Goal: Task Accomplishment & Management: Manage account settings

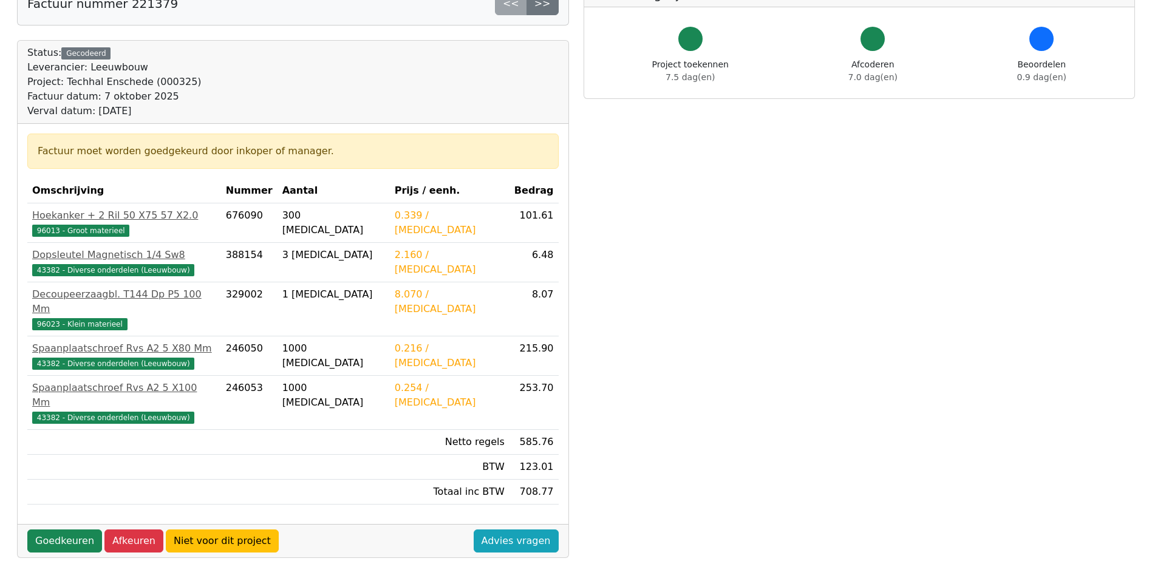
scroll to position [182, 0]
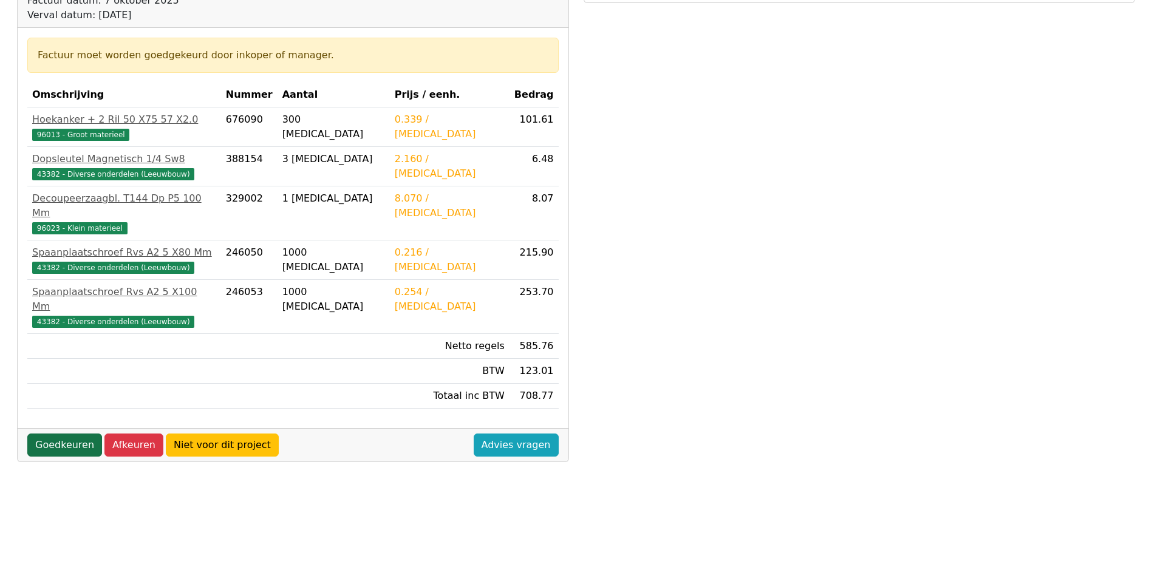
click at [59, 433] on link "Goedkeuren" at bounding box center [64, 444] width 75 height 23
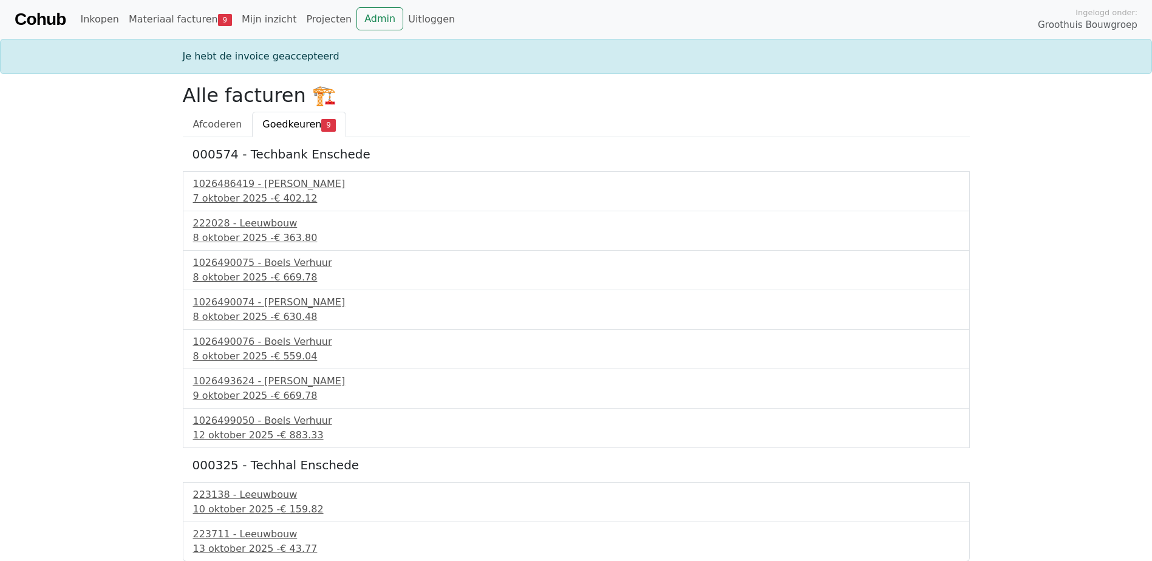
scroll to position [1, 0]
click at [250, 505] on div "[DATE] - € 159.82" at bounding box center [576, 508] width 766 height 15
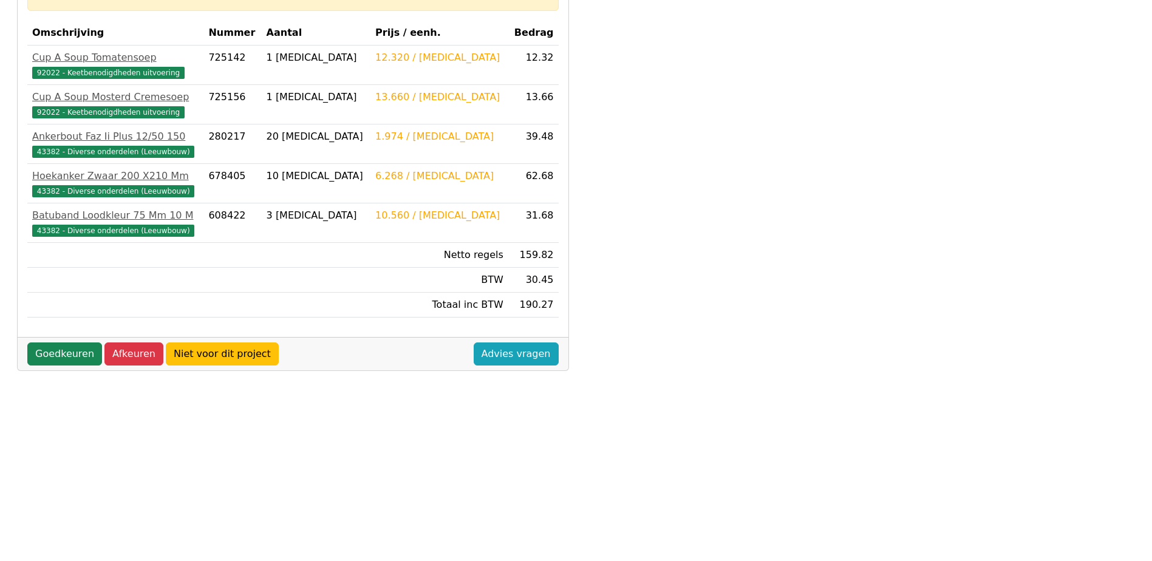
scroll to position [304, 0]
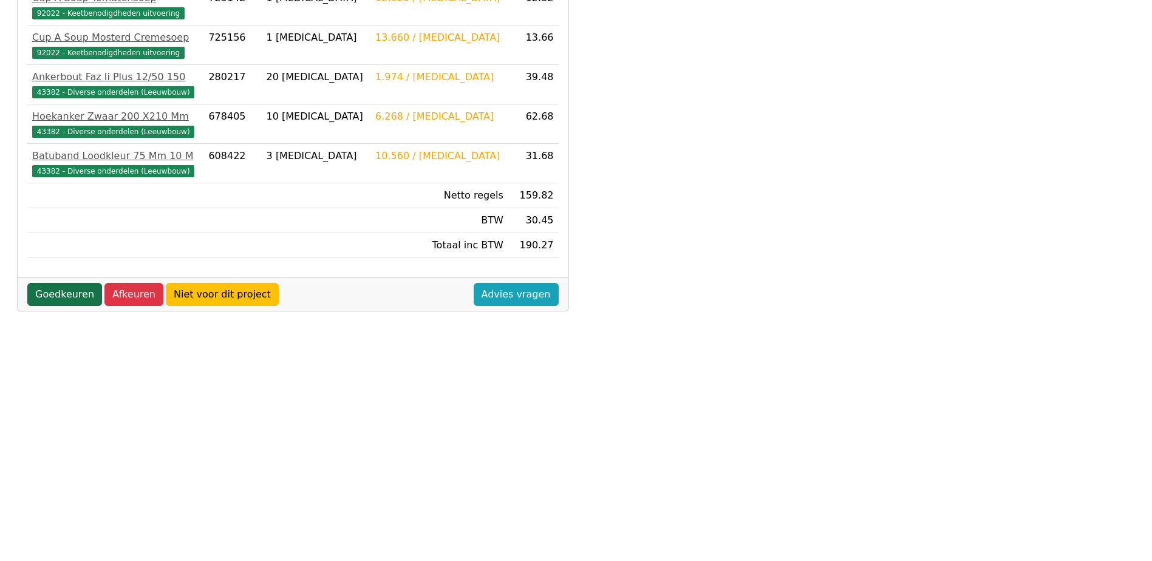
click at [52, 297] on link "Goedkeuren" at bounding box center [64, 294] width 75 height 23
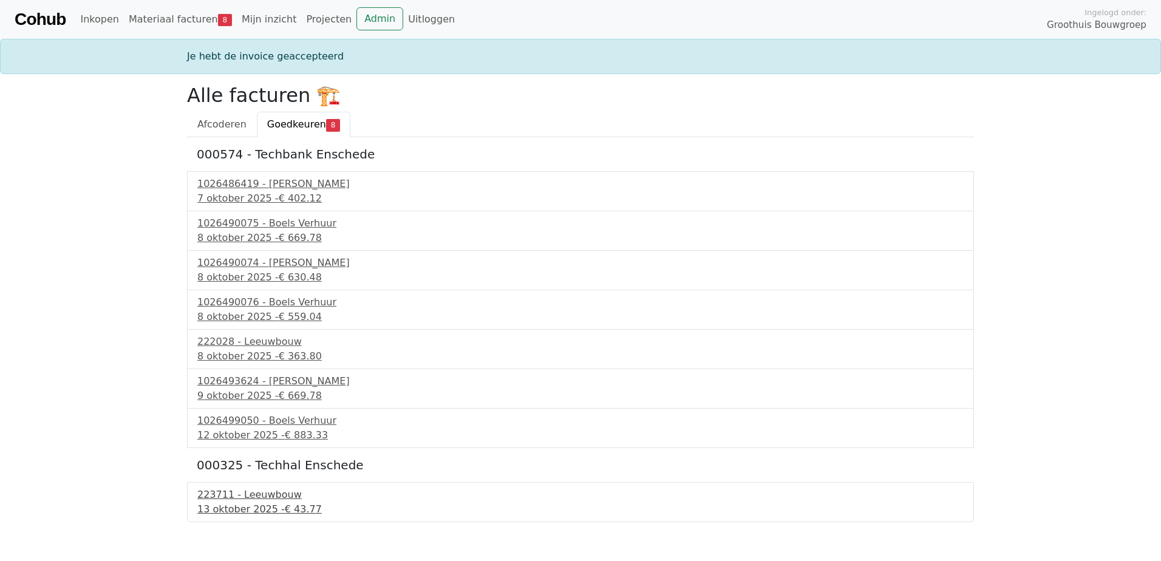
click at [253, 500] on div "223711 - Leeuwbouw" at bounding box center [580, 495] width 766 height 15
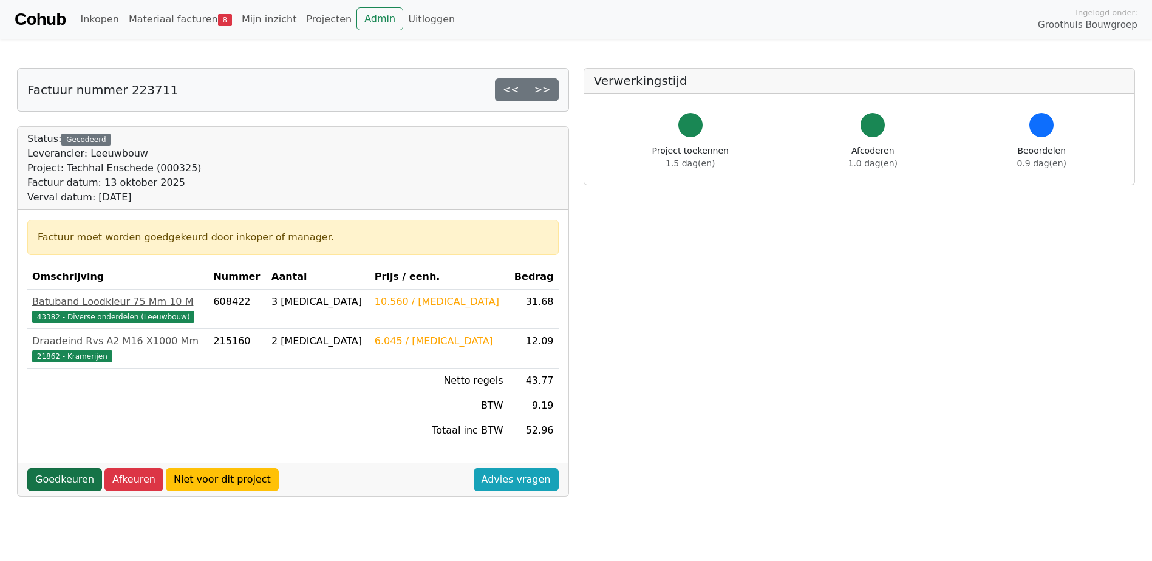
click at [64, 481] on link "Goedkeuren" at bounding box center [64, 479] width 75 height 23
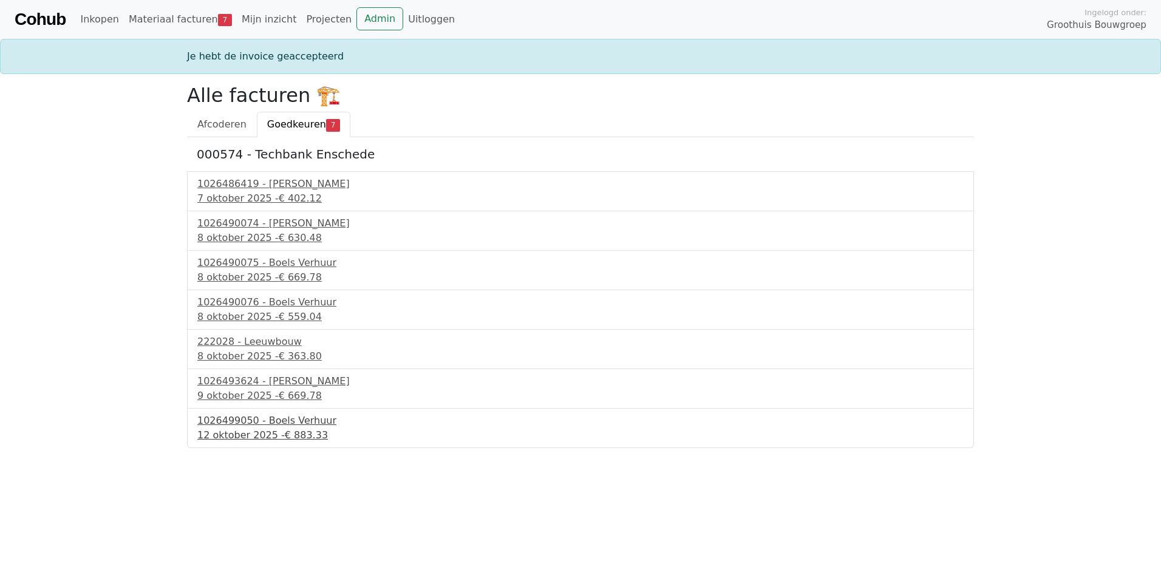
click at [291, 425] on div "1026499050 - Boels Verhuur" at bounding box center [580, 420] width 766 height 15
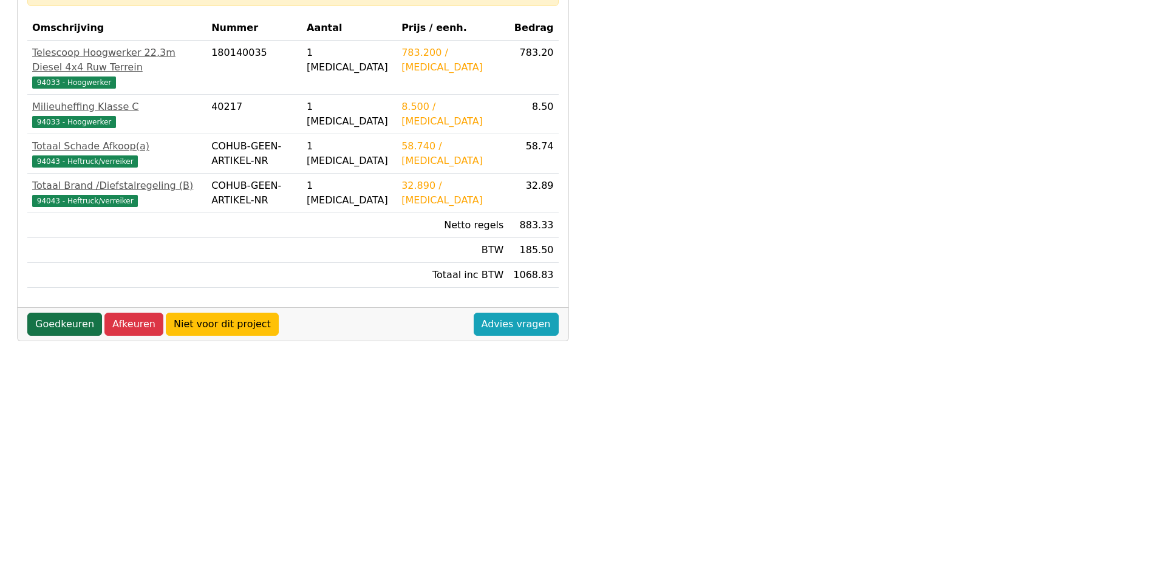
scroll to position [243, 0]
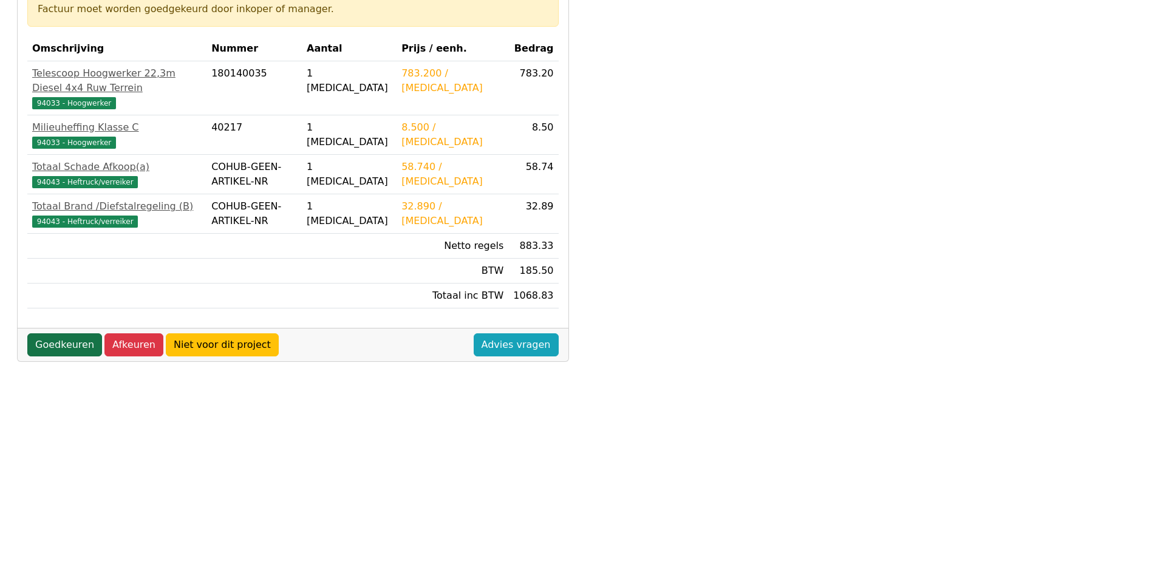
click at [61, 333] on link "Goedkeuren" at bounding box center [64, 344] width 75 height 23
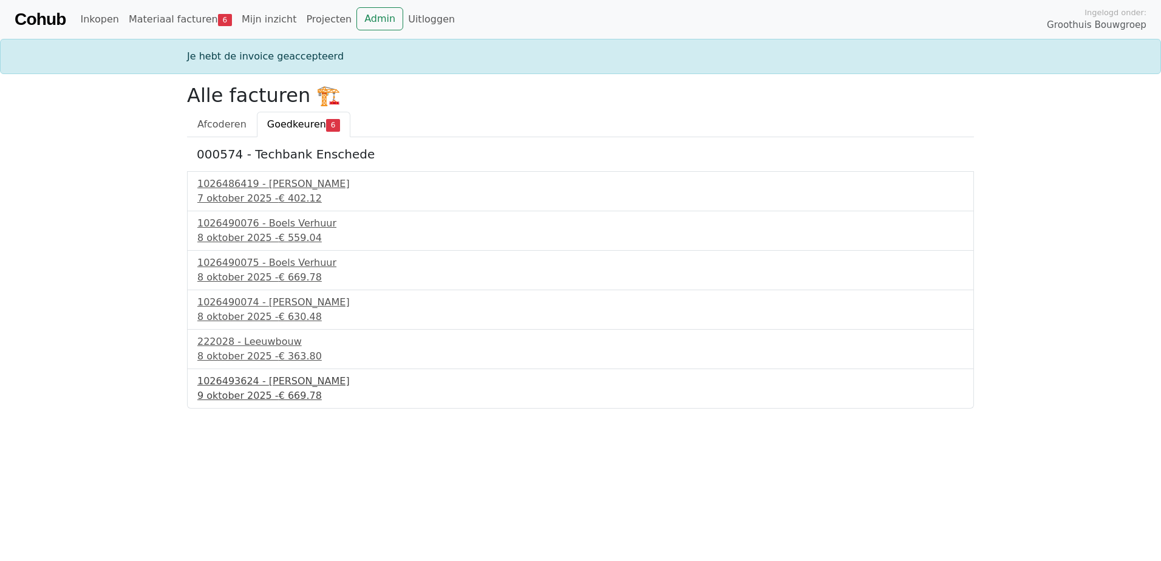
click at [284, 386] on div "1026493624 - Boels Verhuur" at bounding box center [580, 381] width 766 height 15
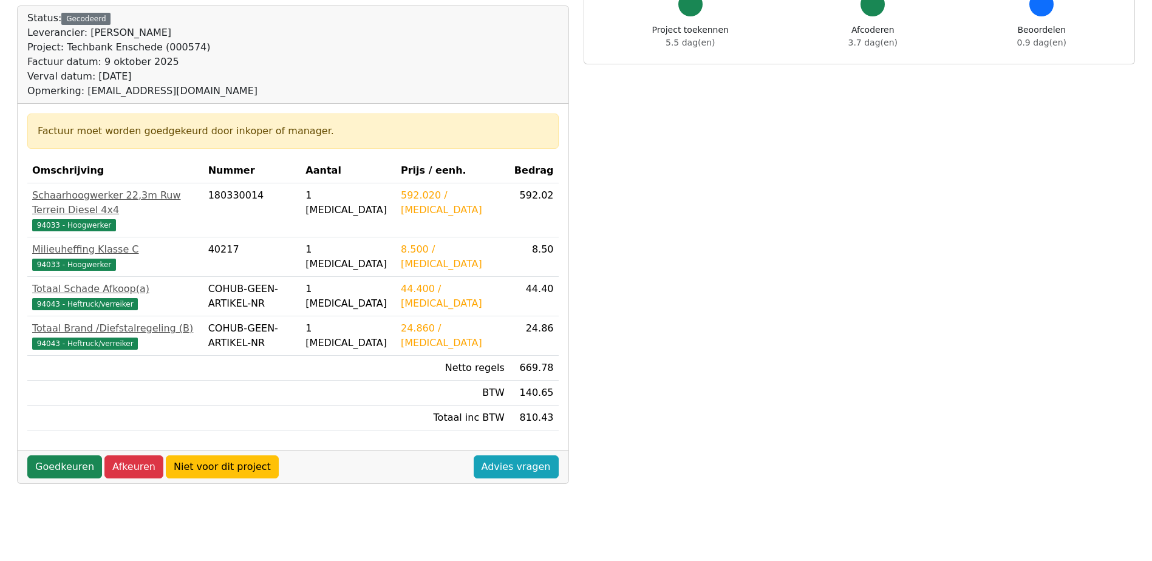
scroll to position [121, 0]
click at [58, 455] on link "Goedkeuren" at bounding box center [64, 466] width 75 height 23
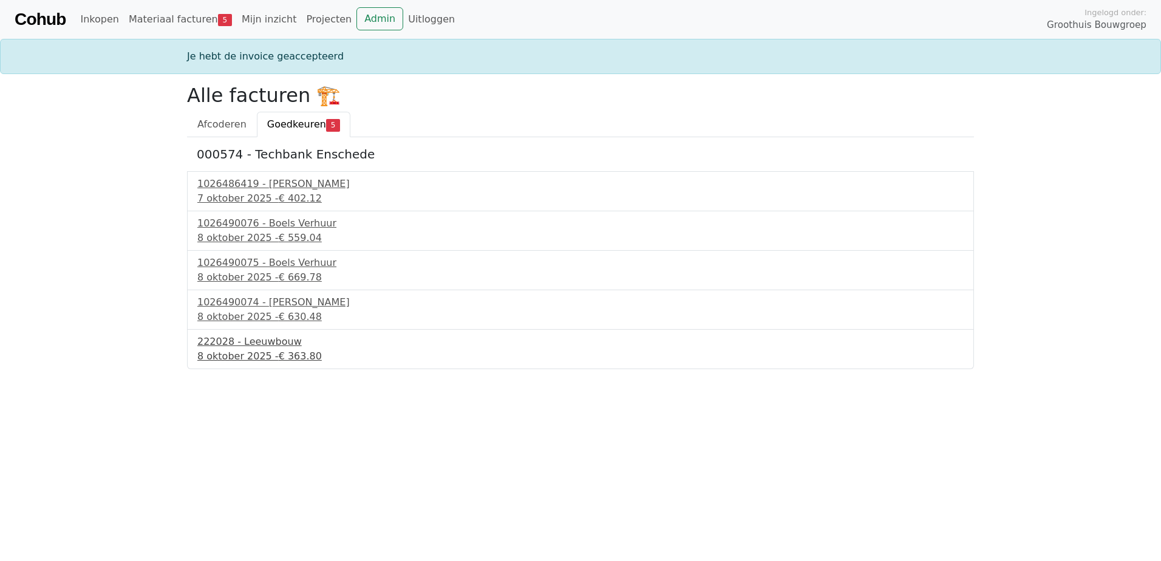
click at [256, 348] on div "222028 - Leeuwbouw" at bounding box center [580, 342] width 766 height 15
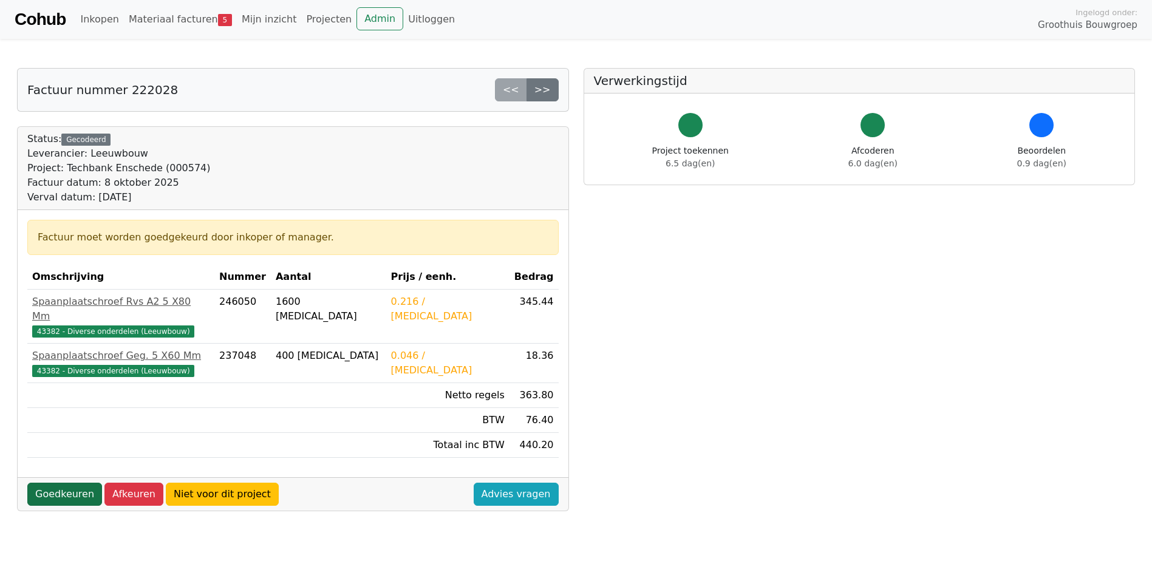
click at [49, 483] on link "Goedkeuren" at bounding box center [64, 494] width 75 height 23
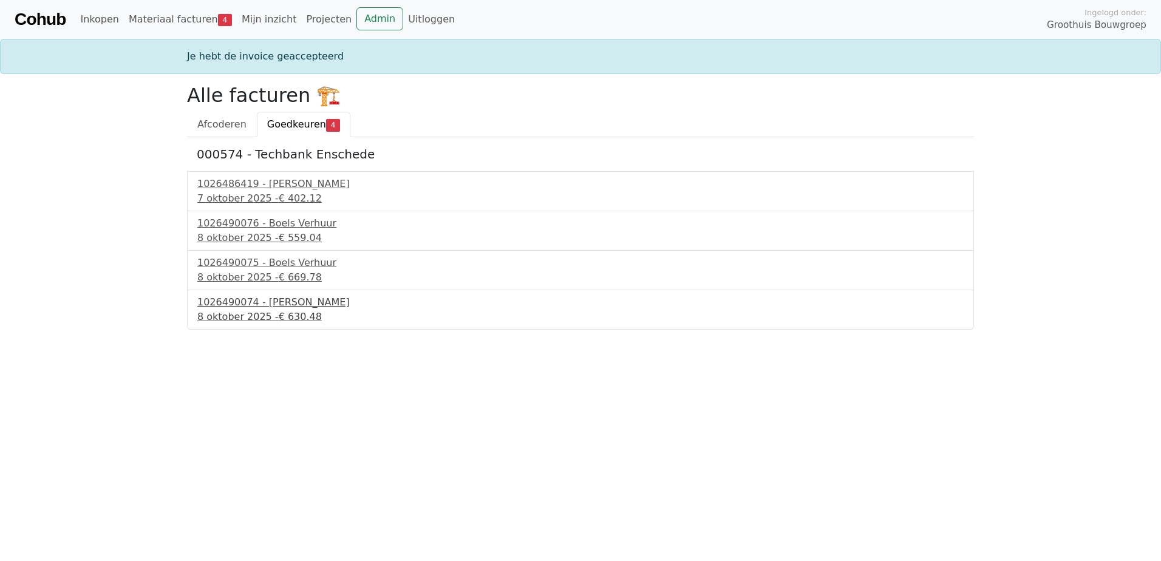
click at [288, 308] on div "1026490074 - Boels Verhuur" at bounding box center [580, 302] width 766 height 15
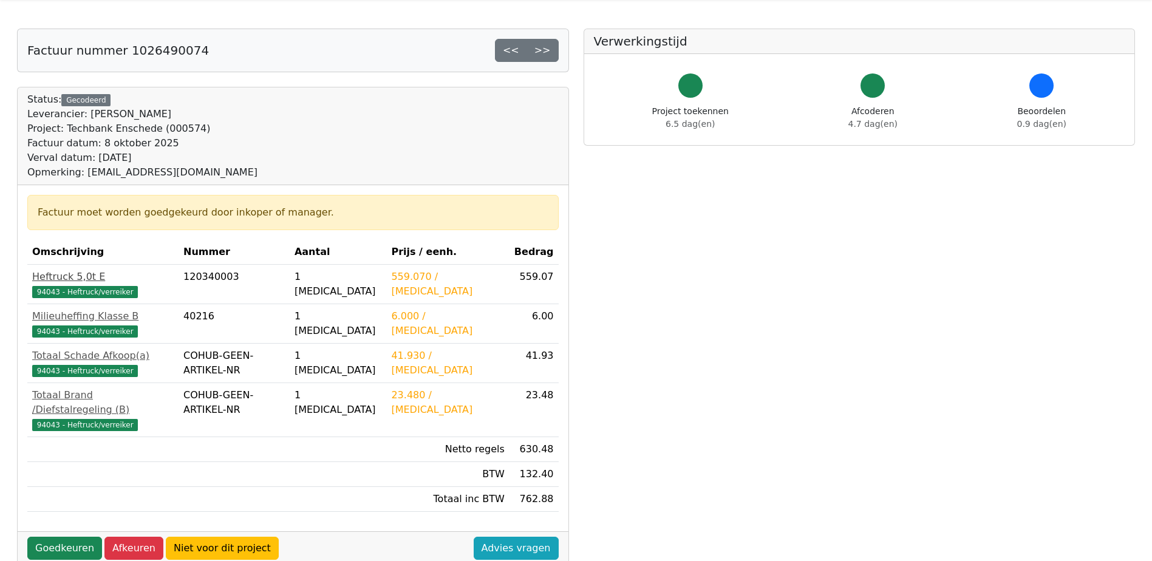
scroll to position [61, 0]
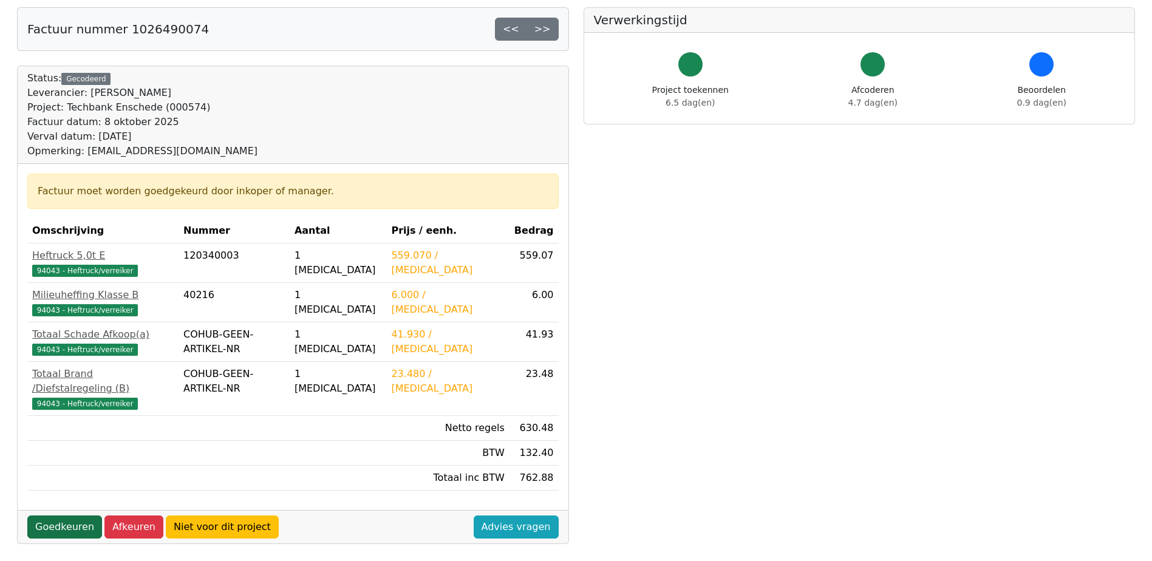
click at [67, 515] on link "Goedkeuren" at bounding box center [64, 526] width 75 height 23
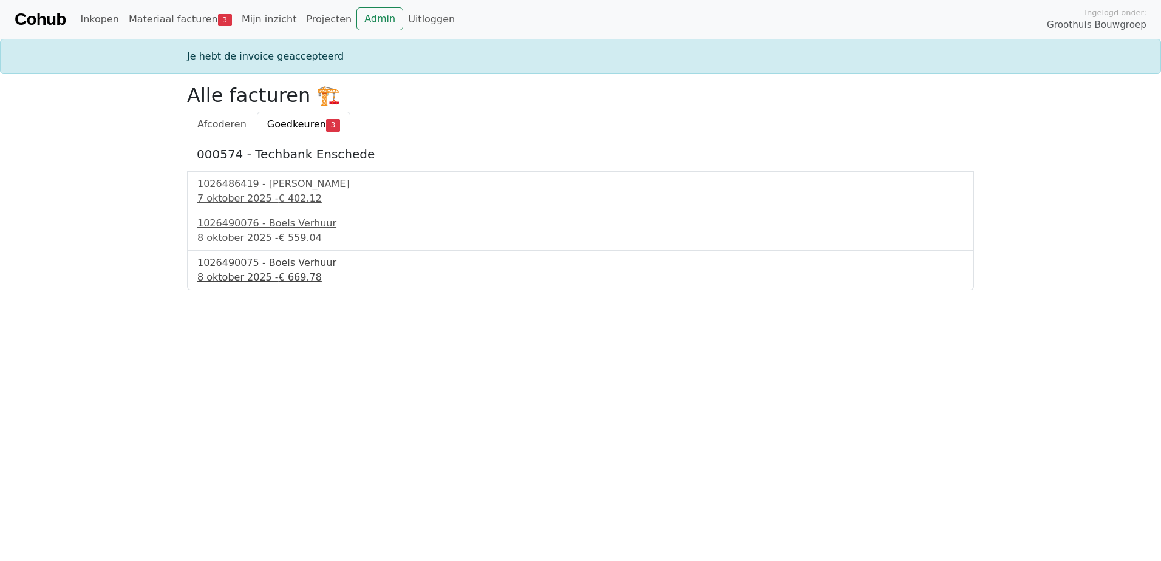
click at [280, 272] on span "€ 669.78" at bounding box center [300, 277] width 43 height 12
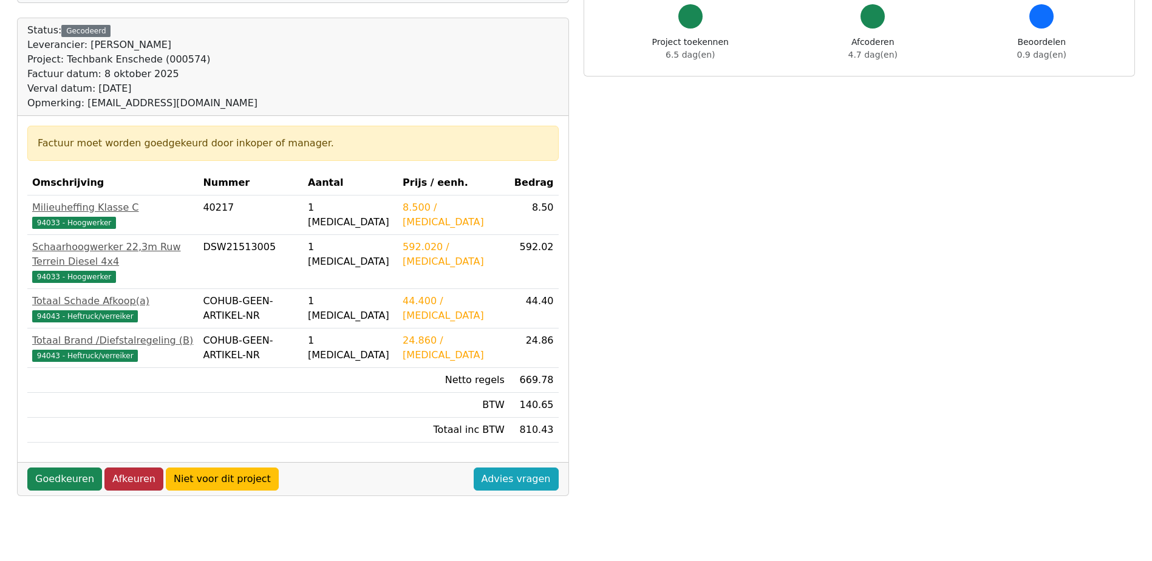
scroll to position [121, 0]
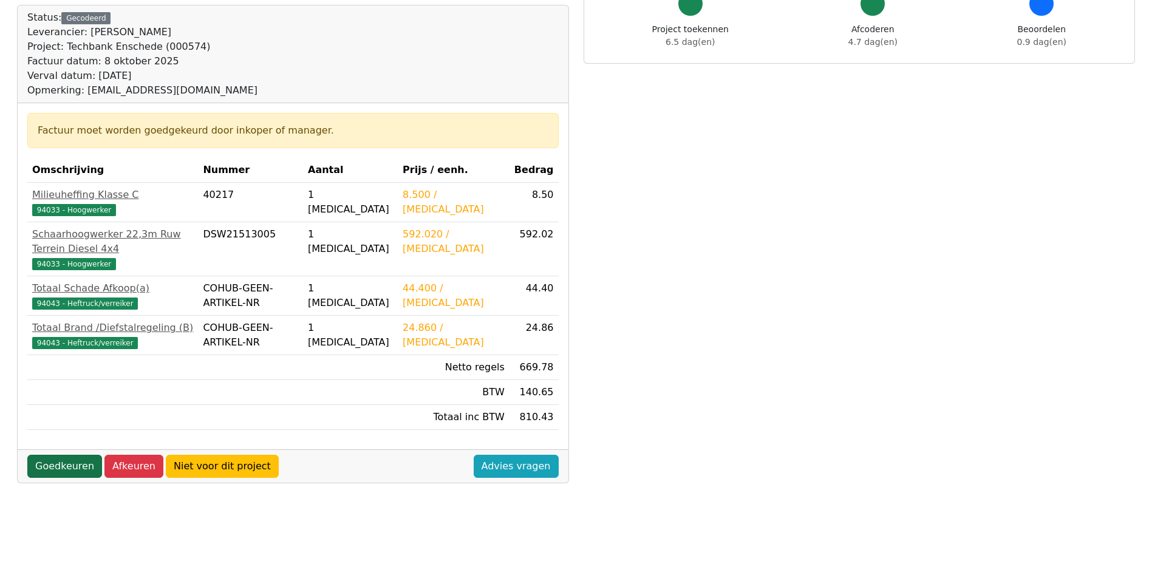
click at [48, 455] on link "Goedkeuren" at bounding box center [64, 466] width 75 height 23
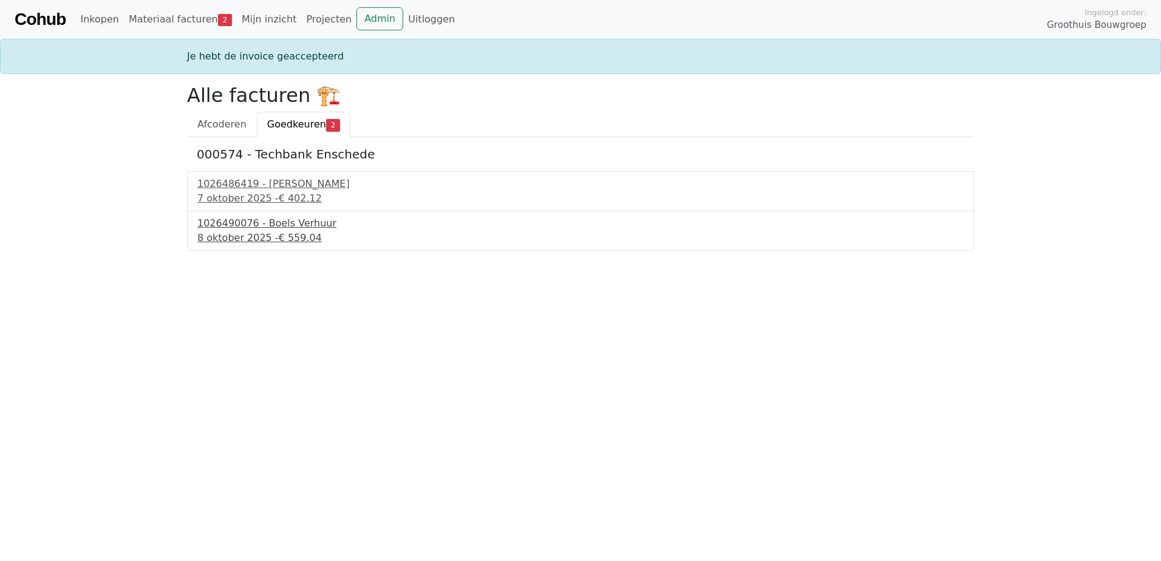
click at [279, 233] on span "€ 559.04" at bounding box center [300, 238] width 43 height 12
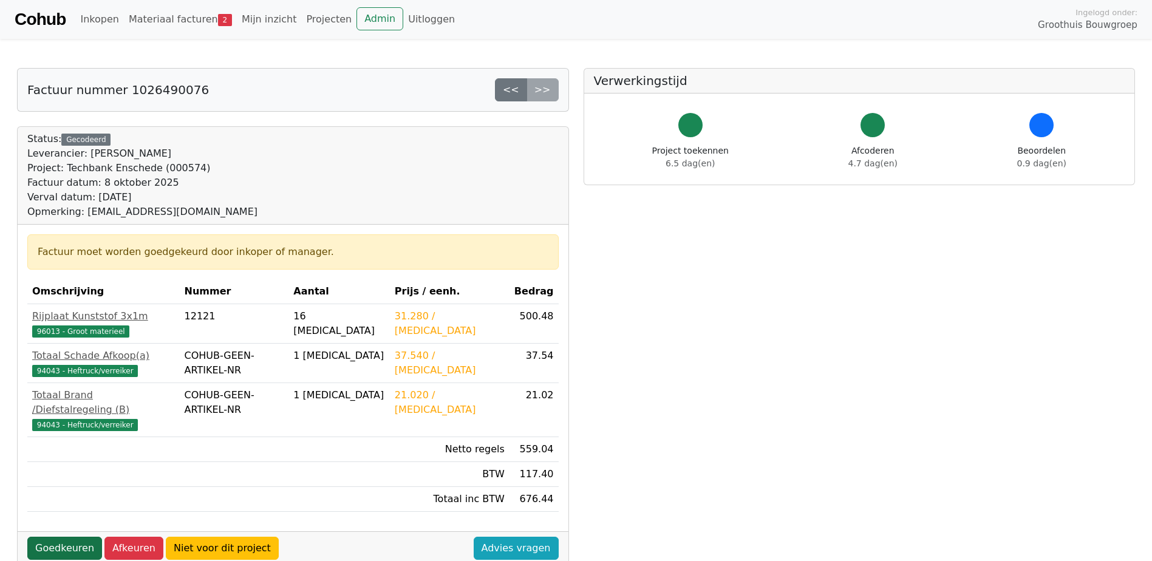
click at [42, 538] on link "Goedkeuren" at bounding box center [64, 548] width 75 height 23
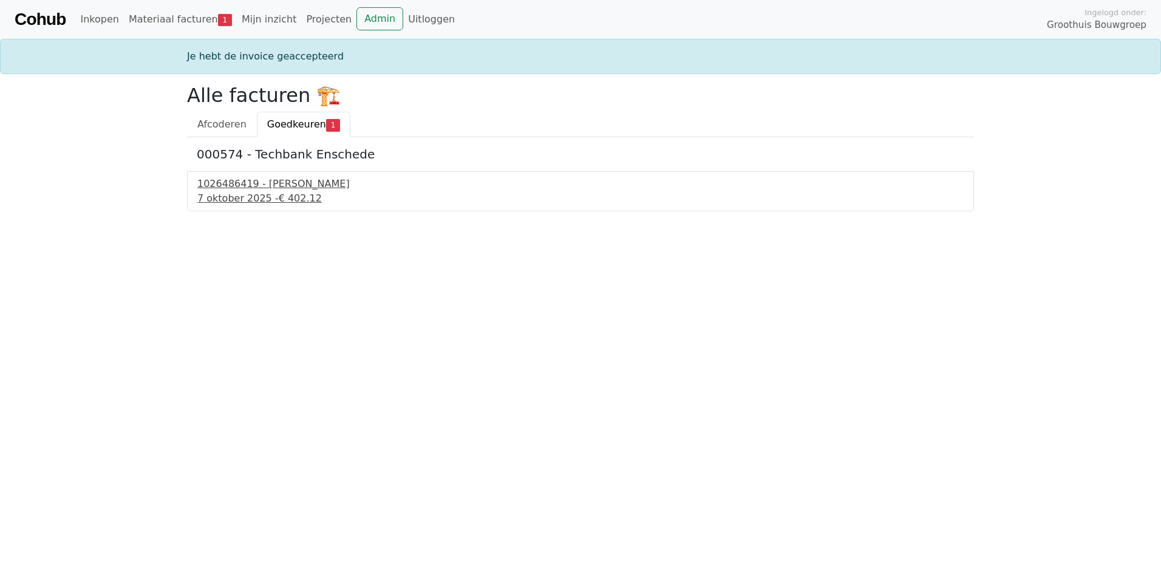
click at [266, 192] on div "7 oktober 2025 - € 402.12" at bounding box center [580, 198] width 766 height 15
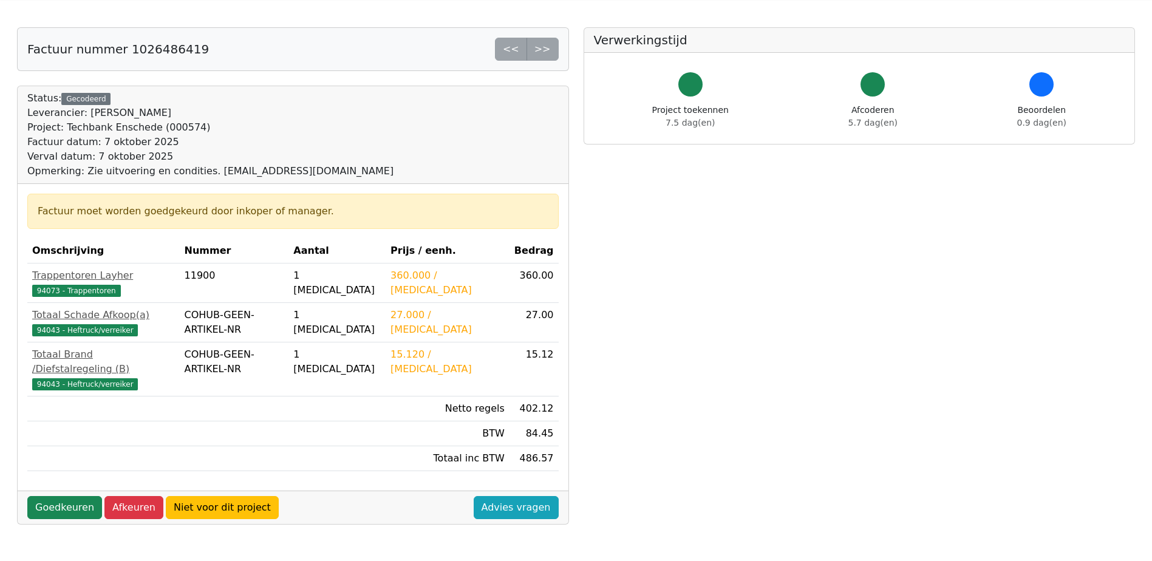
scroll to position [61, 0]
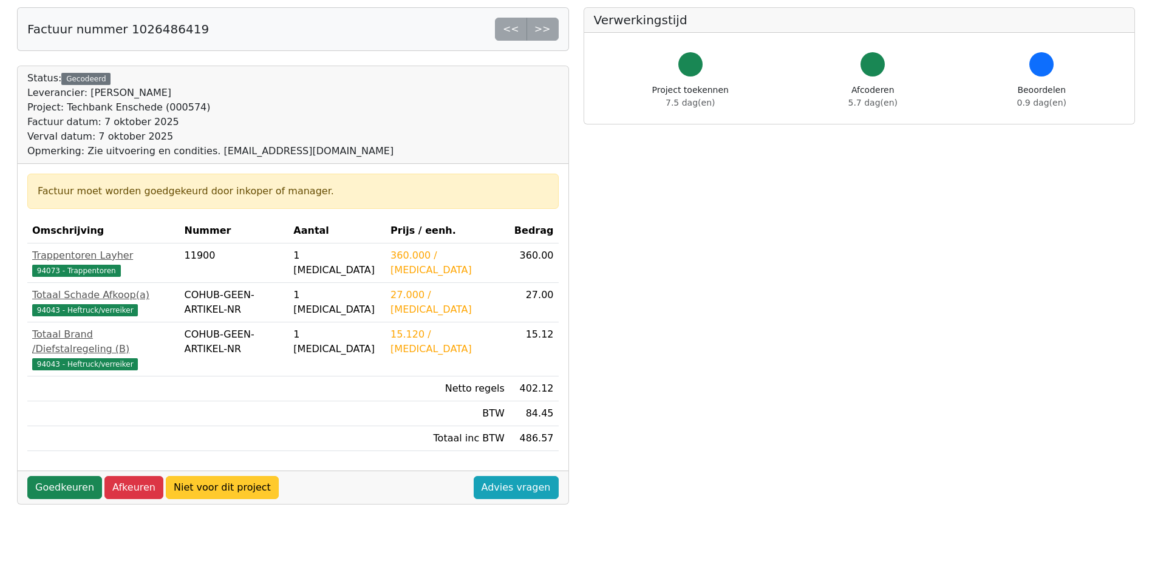
click at [202, 477] on link "Niet voor dit project" at bounding box center [222, 487] width 113 height 23
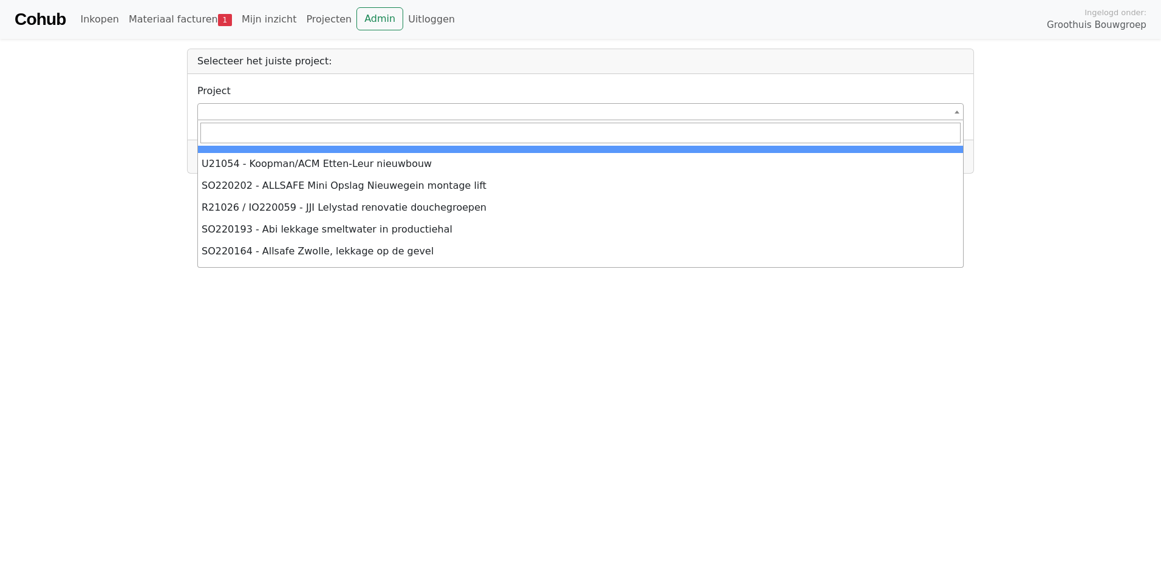
click at [365, 113] on span at bounding box center [580, 111] width 766 height 17
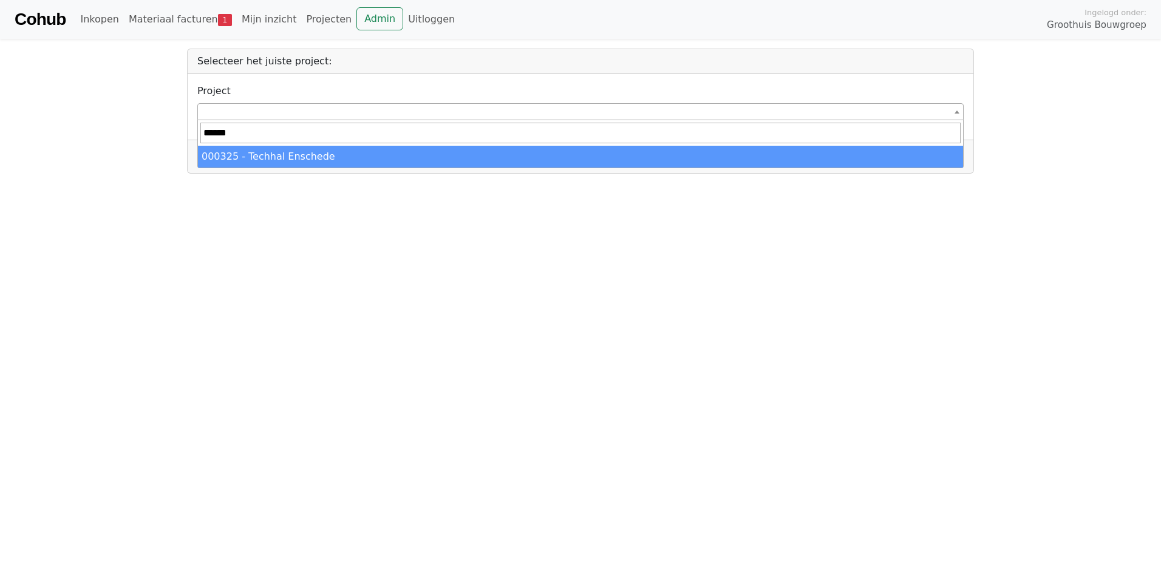
type input "******"
select select "*****"
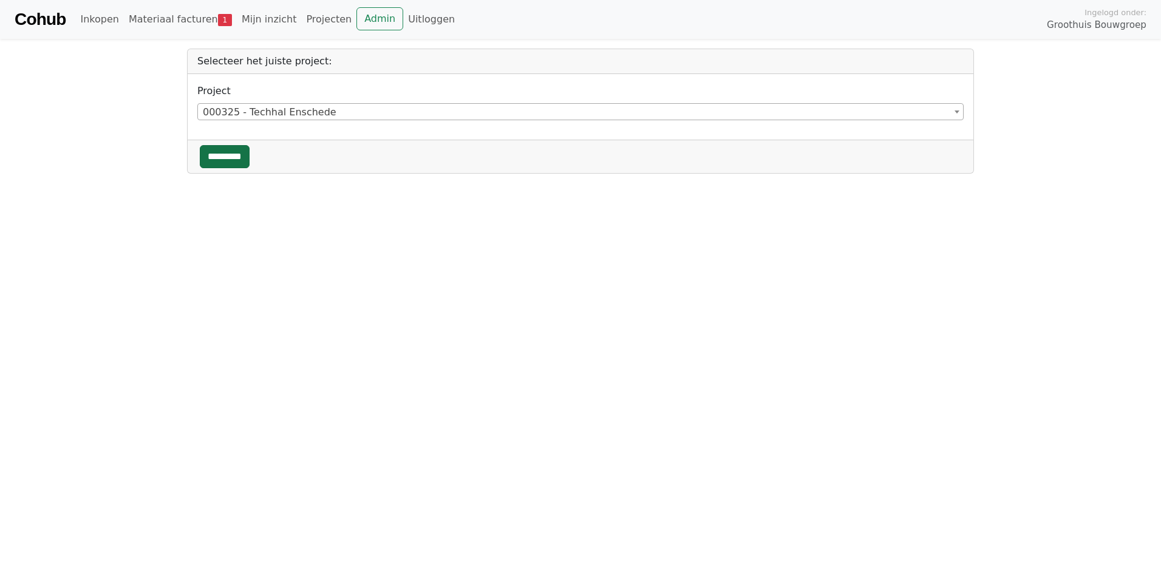
click at [235, 153] on input "*********" at bounding box center [225, 156] width 50 height 23
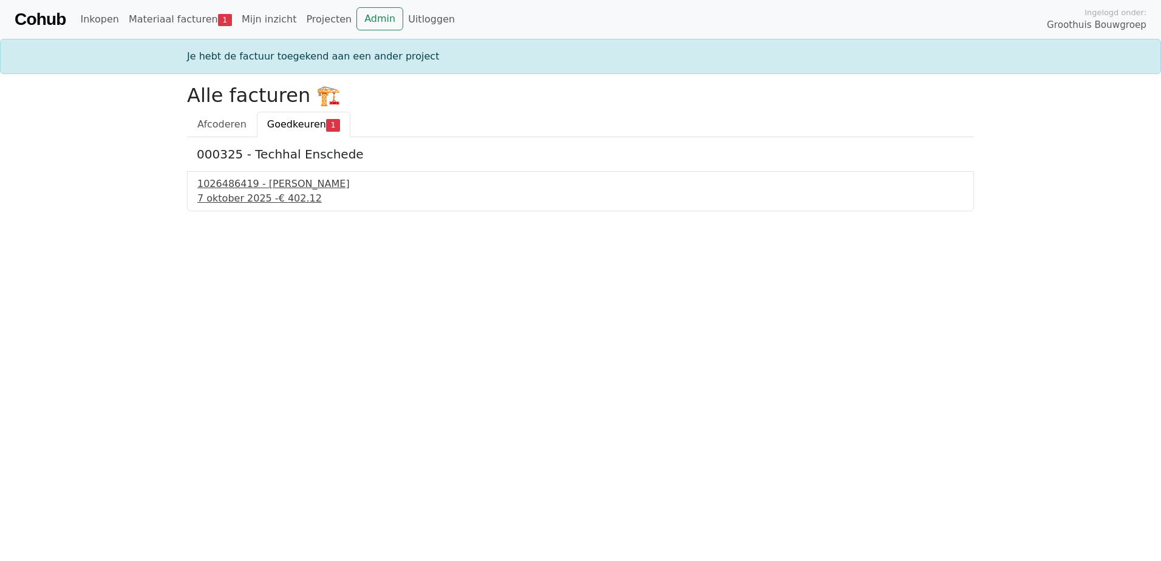
click at [266, 189] on div "1026486419 - Boels Verhuur" at bounding box center [580, 184] width 766 height 15
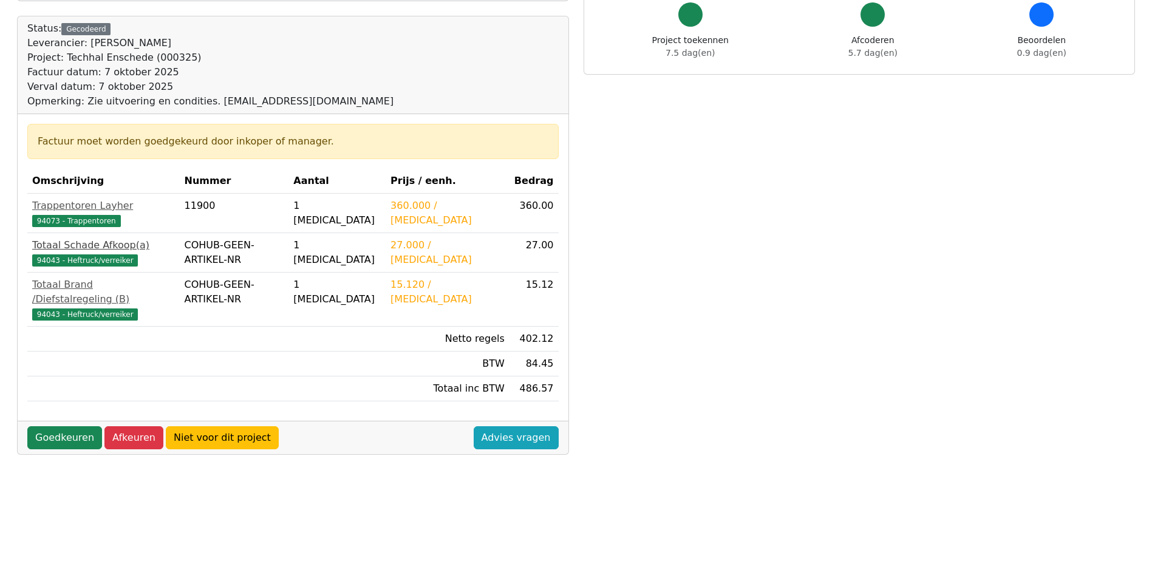
scroll to position [121, 0]
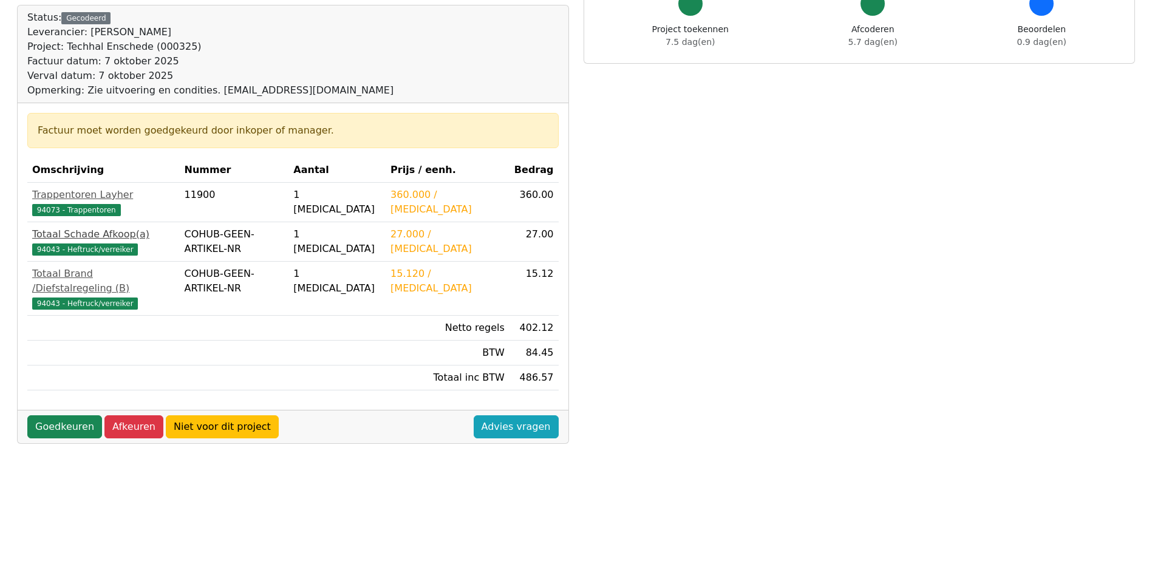
click at [87, 237] on div "Totaal Schade Afkoop(a)" at bounding box center [103, 234] width 143 height 15
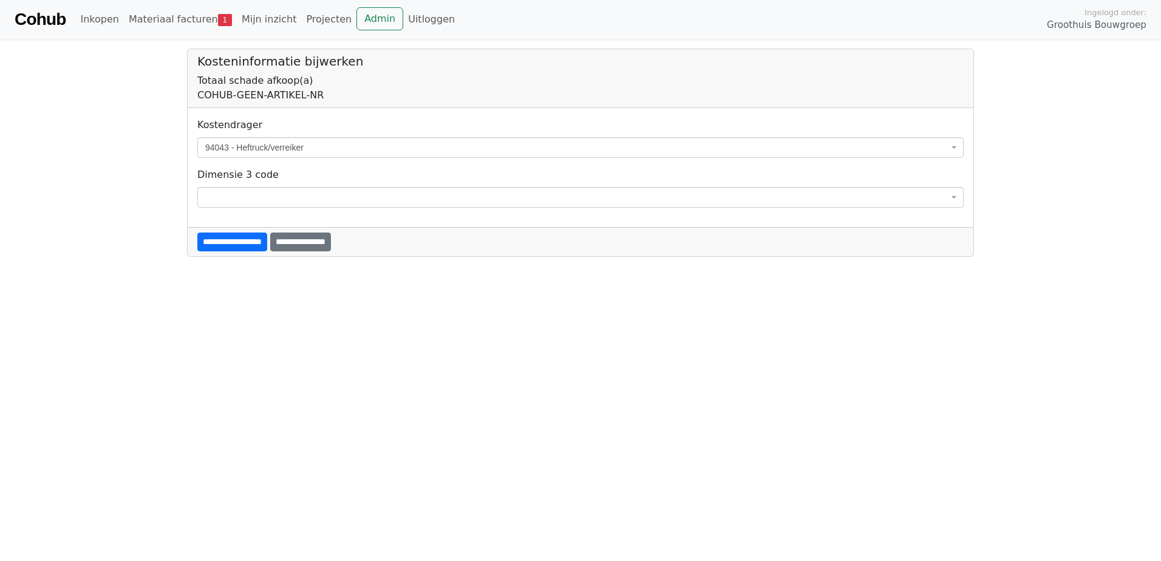
click at [356, 144] on span "94043 - Heftruck/verreiker" at bounding box center [576, 147] width 743 height 12
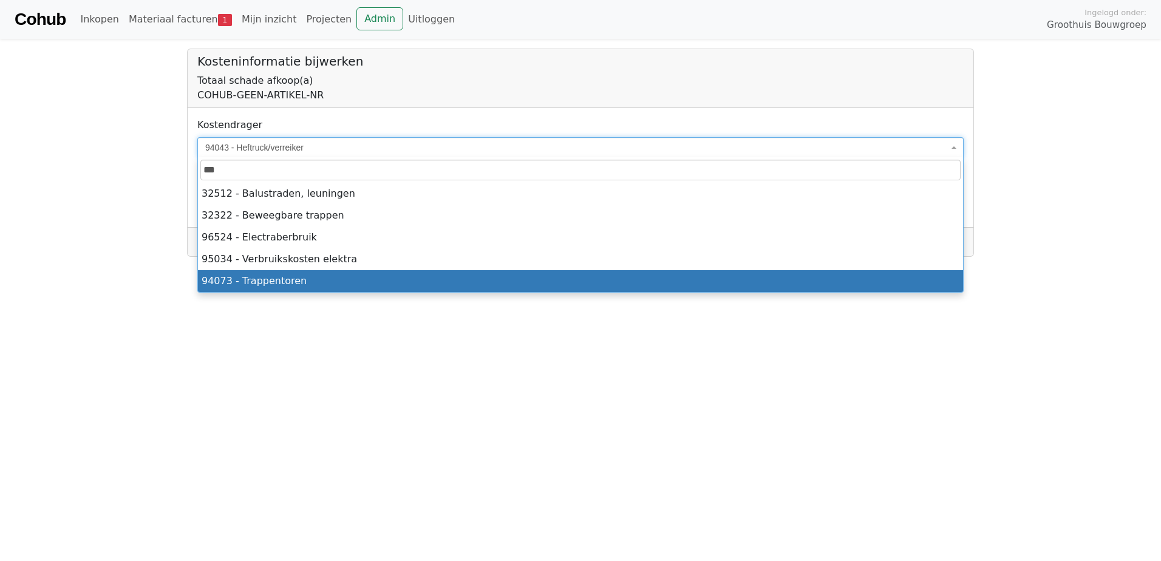
type input "***"
select select "****"
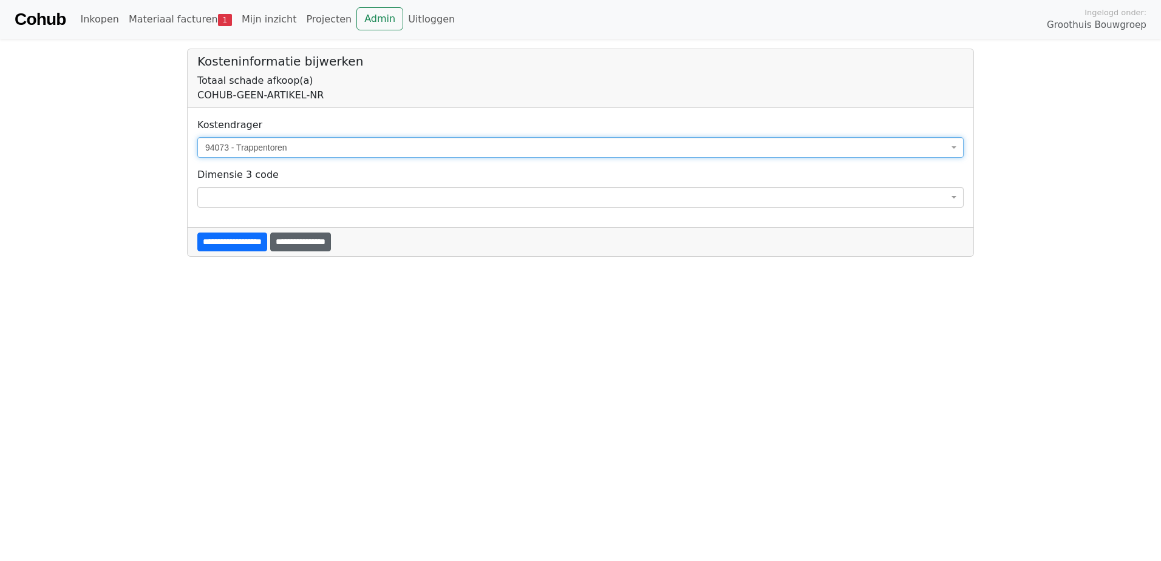
click at [318, 238] on input "**********" at bounding box center [300, 242] width 61 height 19
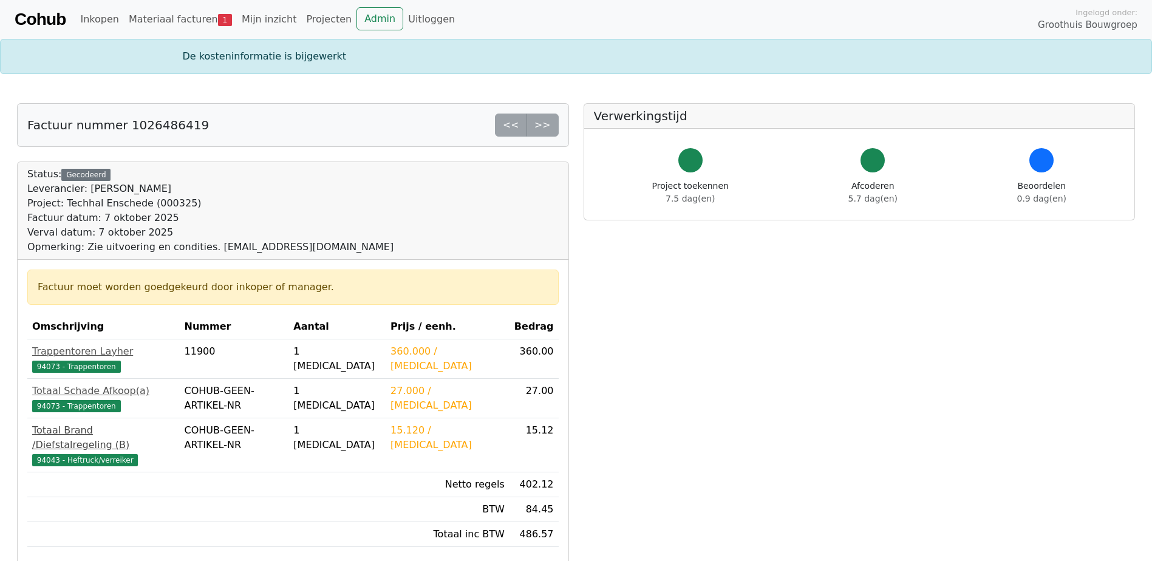
click at [81, 432] on div "Totaal Brand /Diefstalregeling (B)" at bounding box center [103, 437] width 143 height 29
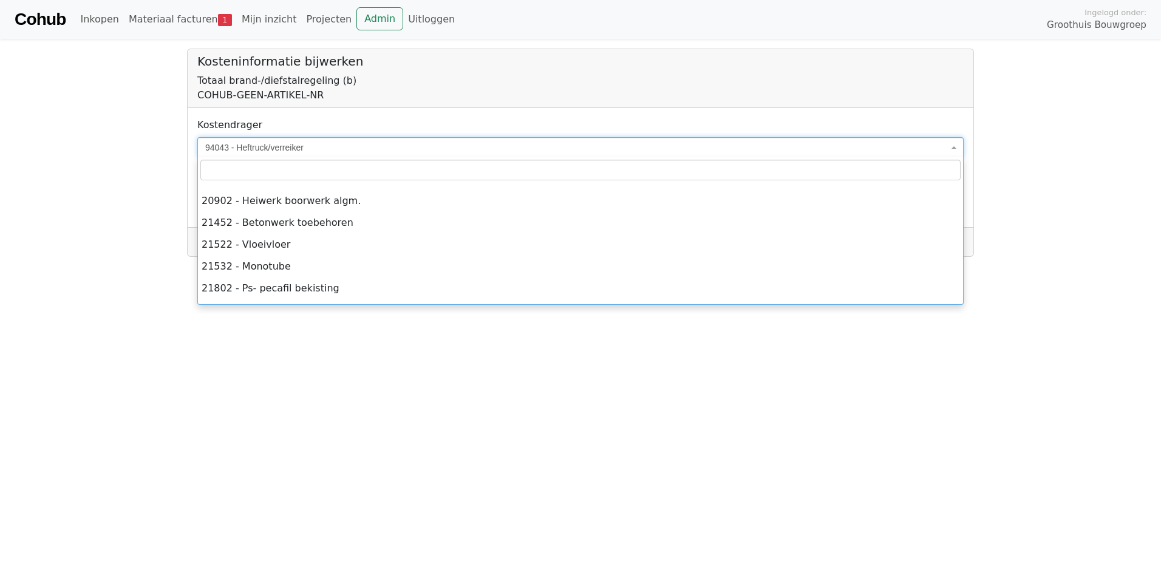
scroll to position [2455, 0]
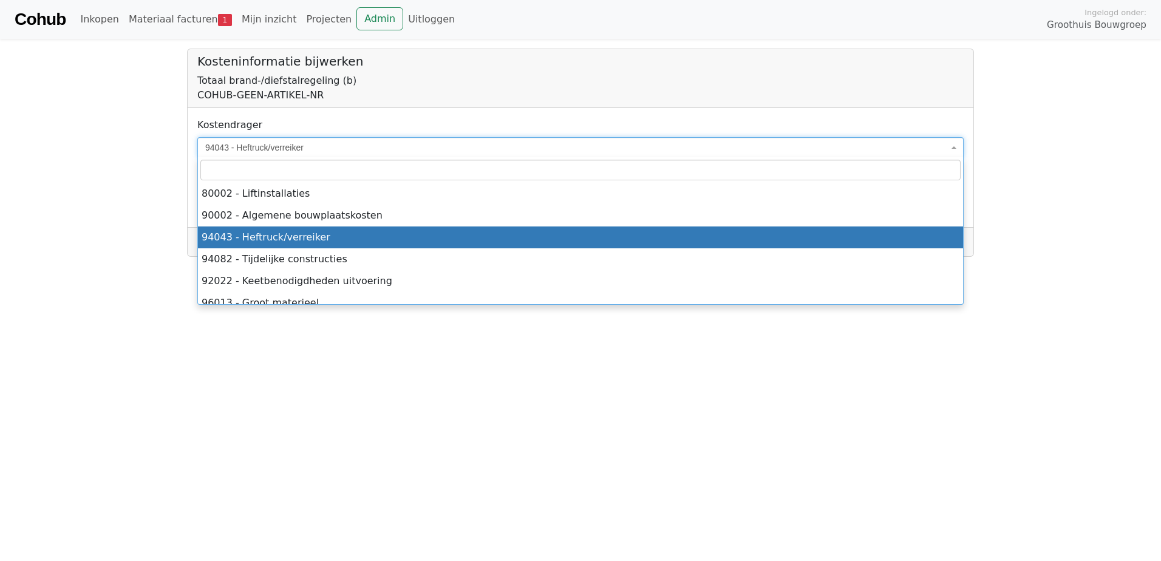
drag, startPoint x: 317, startPoint y: 143, endPoint x: 265, endPoint y: 141, distance: 51.6
click at [110, 137] on body "**********" at bounding box center [580, 128] width 1161 height 257
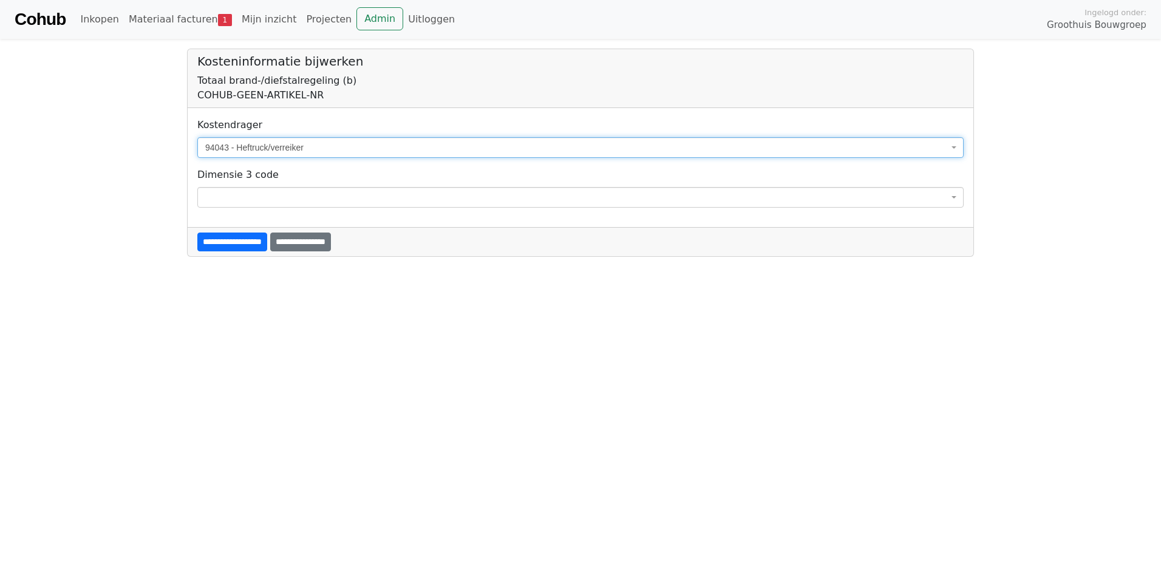
click at [311, 144] on span "94043 - Heftruck/verreiker" at bounding box center [576, 147] width 743 height 12
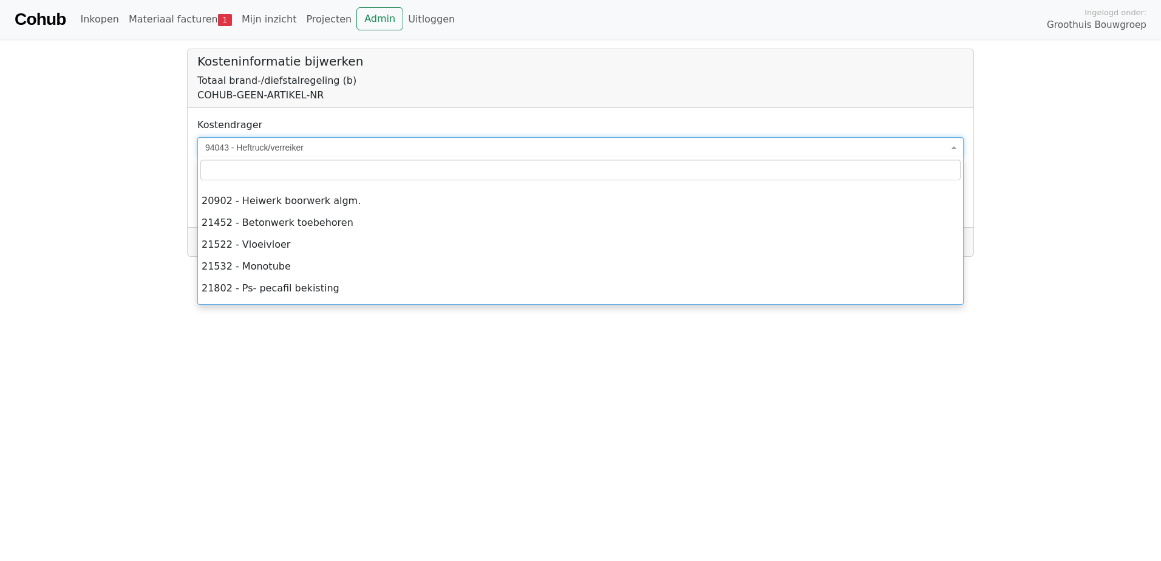
drag, startPoint x: 278, startPoint y: 147, endPoint x: 220, endPoint y: 147, distance: 57.7
click at [220, 147] on span "94043 - Heftruck/verreiker" at bounding box center [576, 147] width 743 height 12
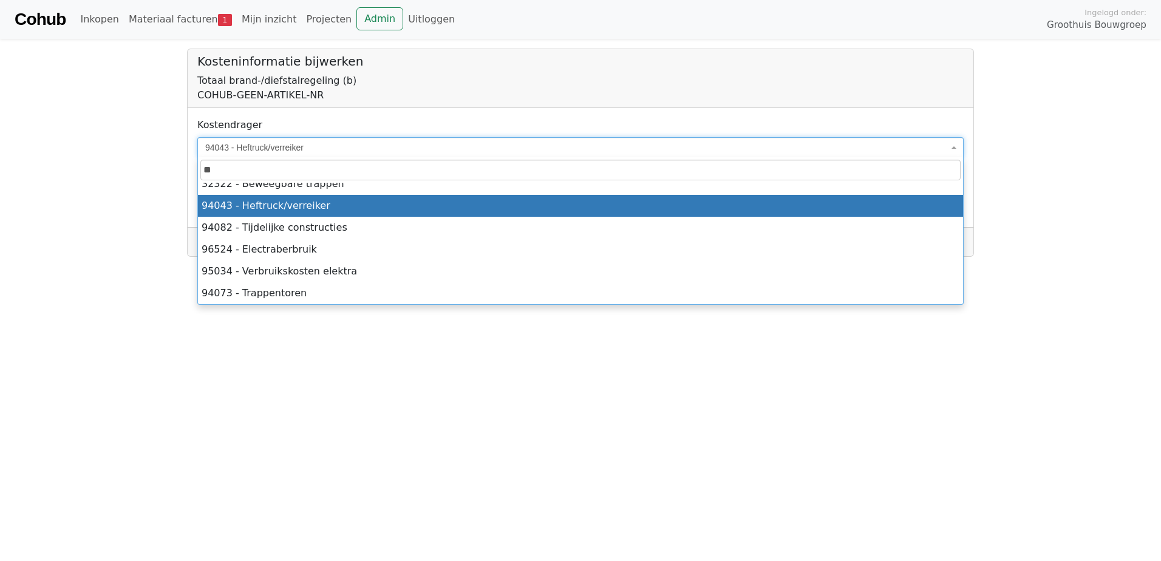
scroll to position [0, 0]
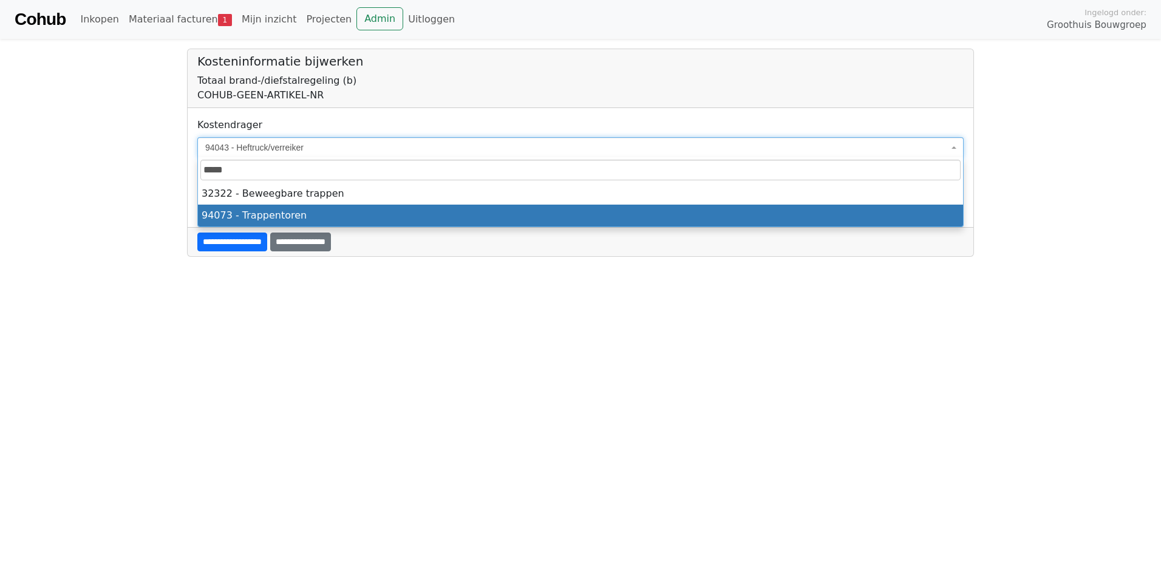
type input "*****"
select select "****"
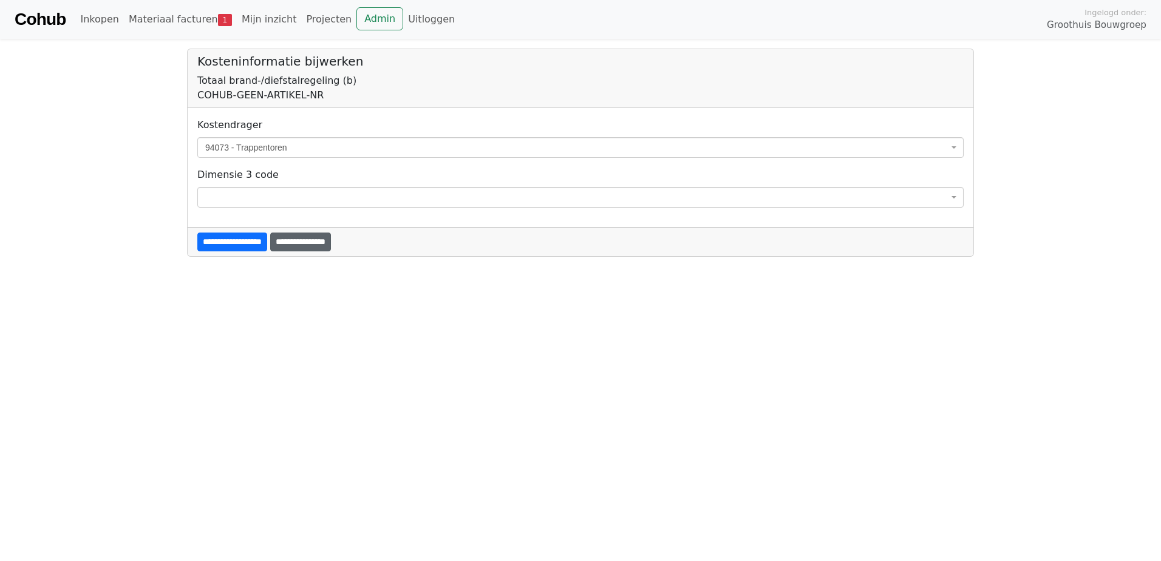
click at [329, 240] on input "**********" at bounding box center [300, 242] width 61 height 19
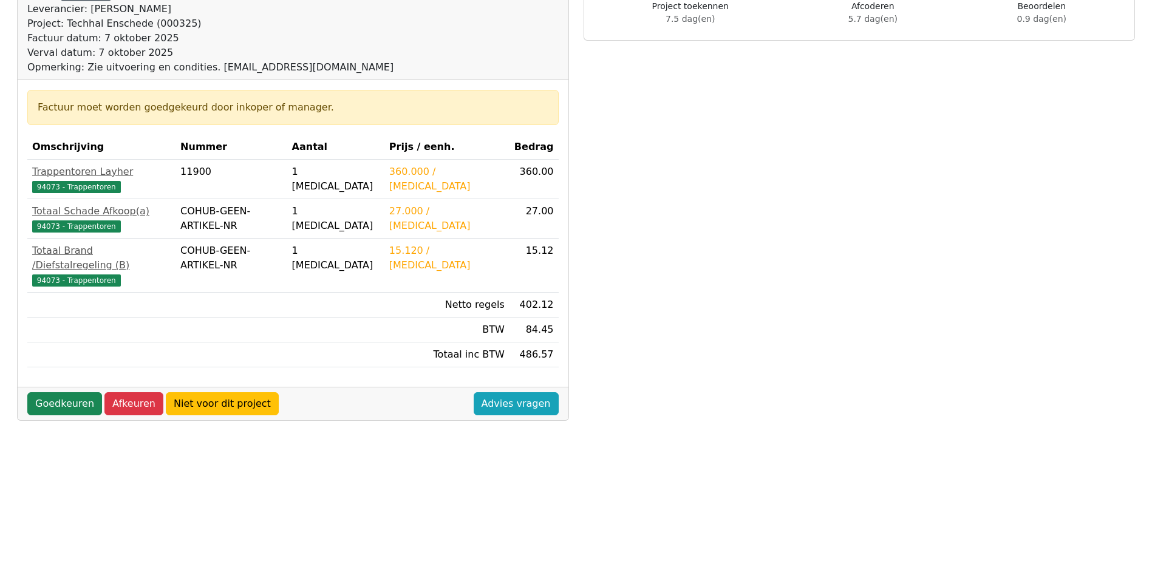
scroll to position [182, 0]
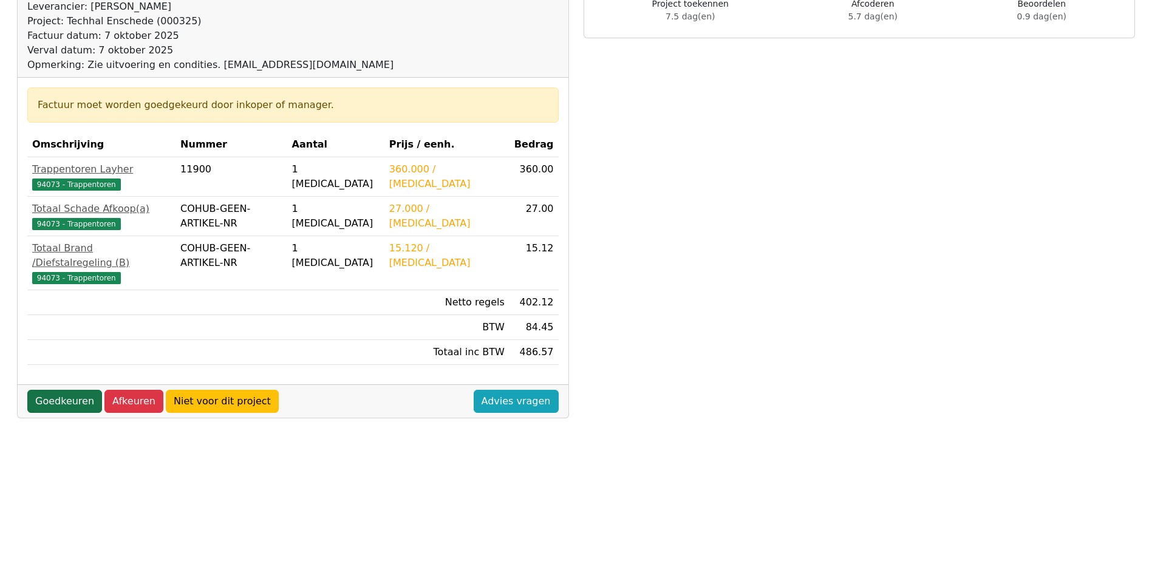
click at [70, 390] on link "Goedkeuren" at bounding box center [64, 401] width 75 height 23
